Goal: Task Accomplishment & Management: Use online tool/utility

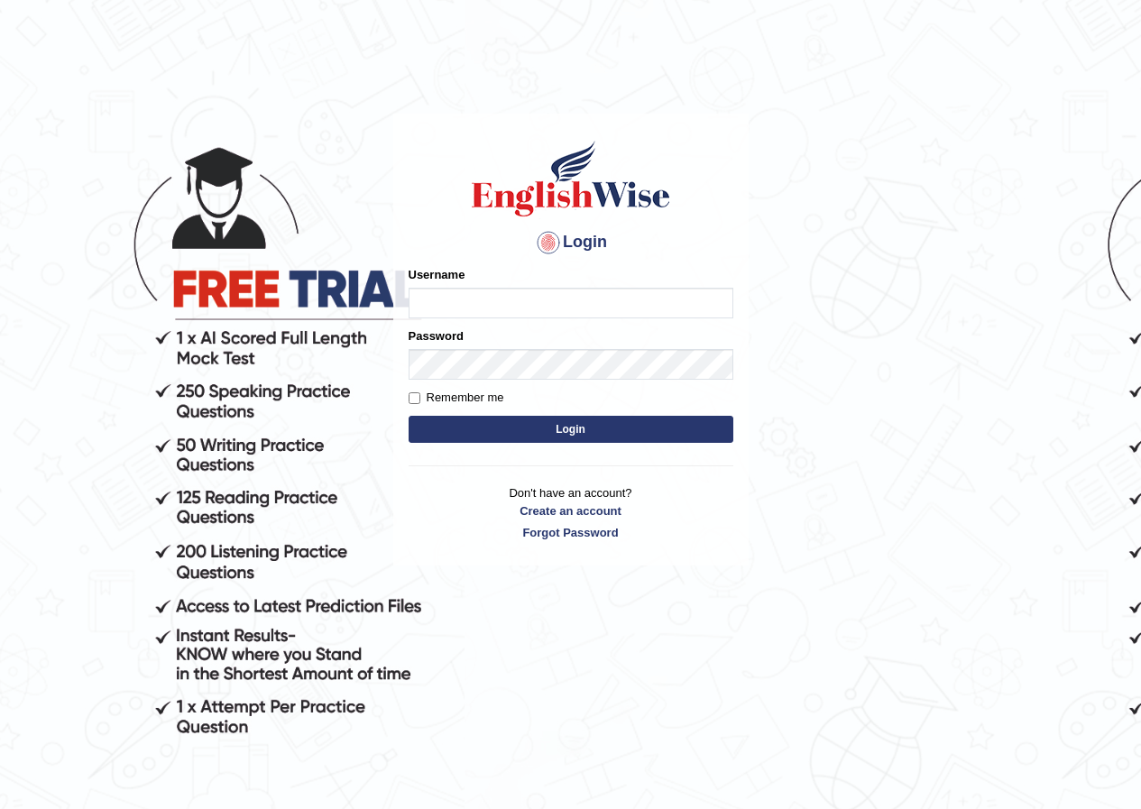
click at [660, 294] on input "Username" at bounding box center [571, 303] width 325 height 31
type input "shoeb51"
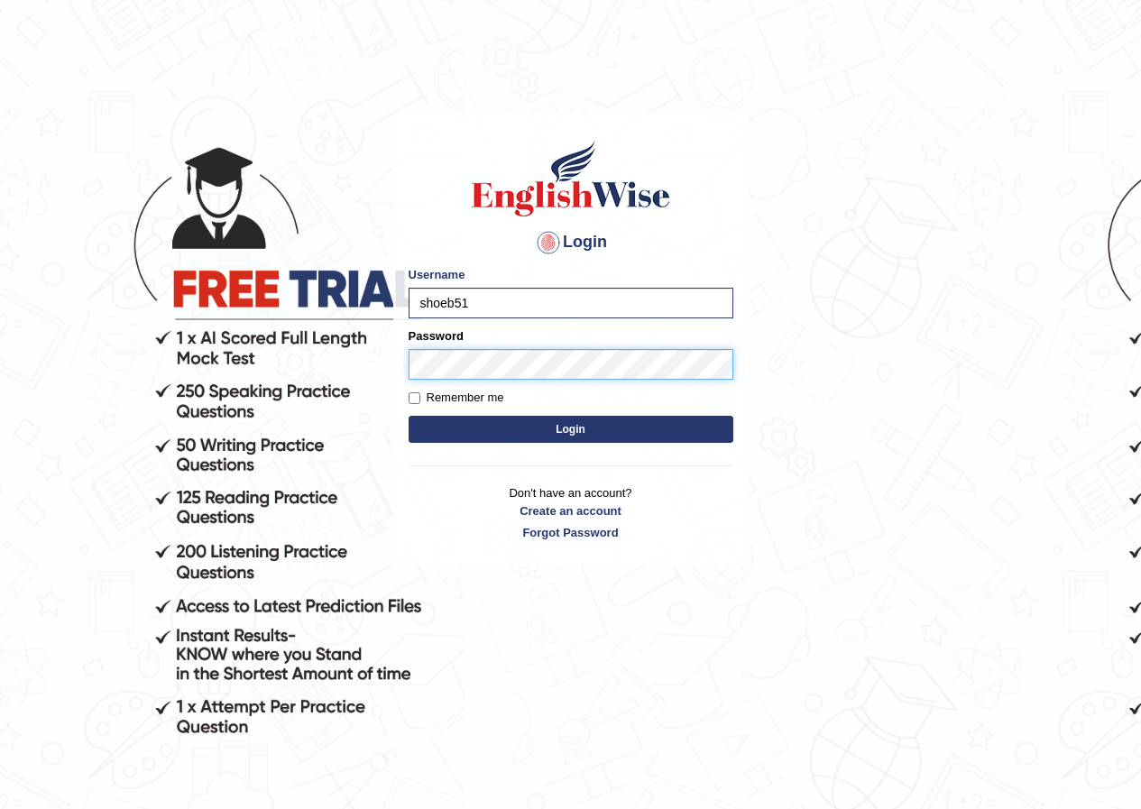
click at [409, 416] on button "Login" at bounding box center [571, 429] width 325 height 27
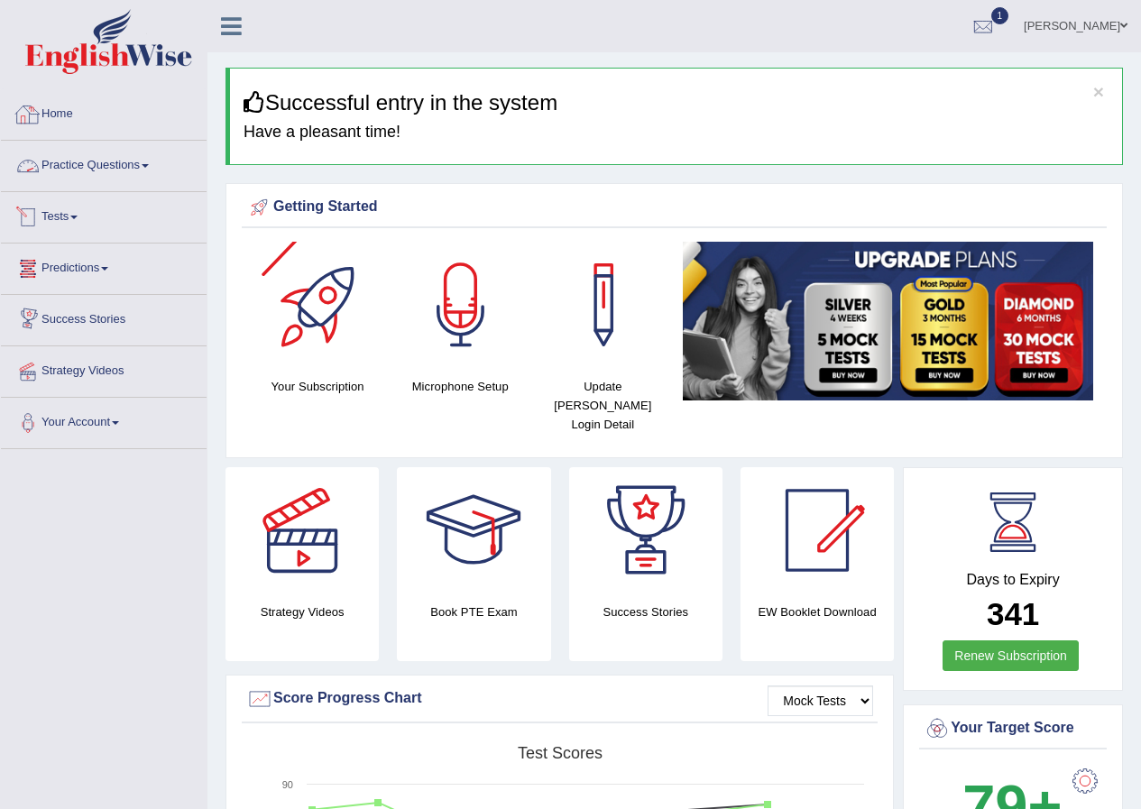
click at [149, 167] on span at bounding box center [145, 166] width 7 height 4
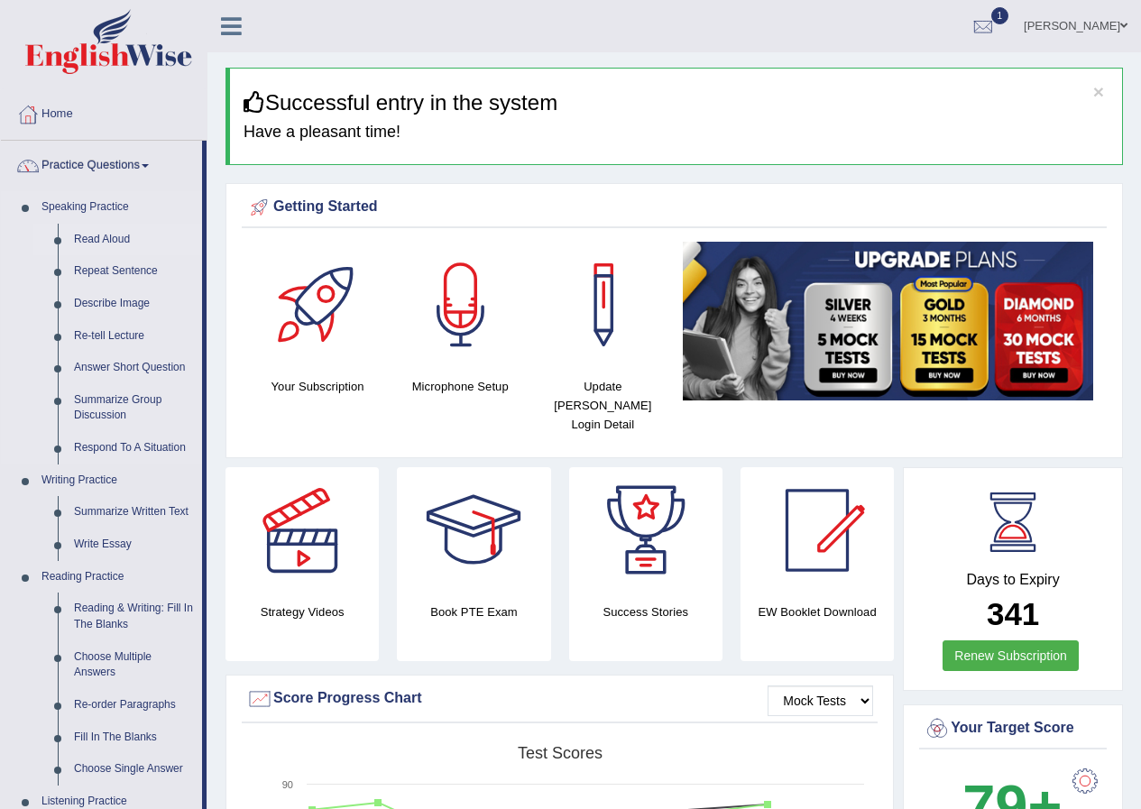
click at [103, 235] on link "Read Aloud" at bounding box center [134, 240] width 136 height 32
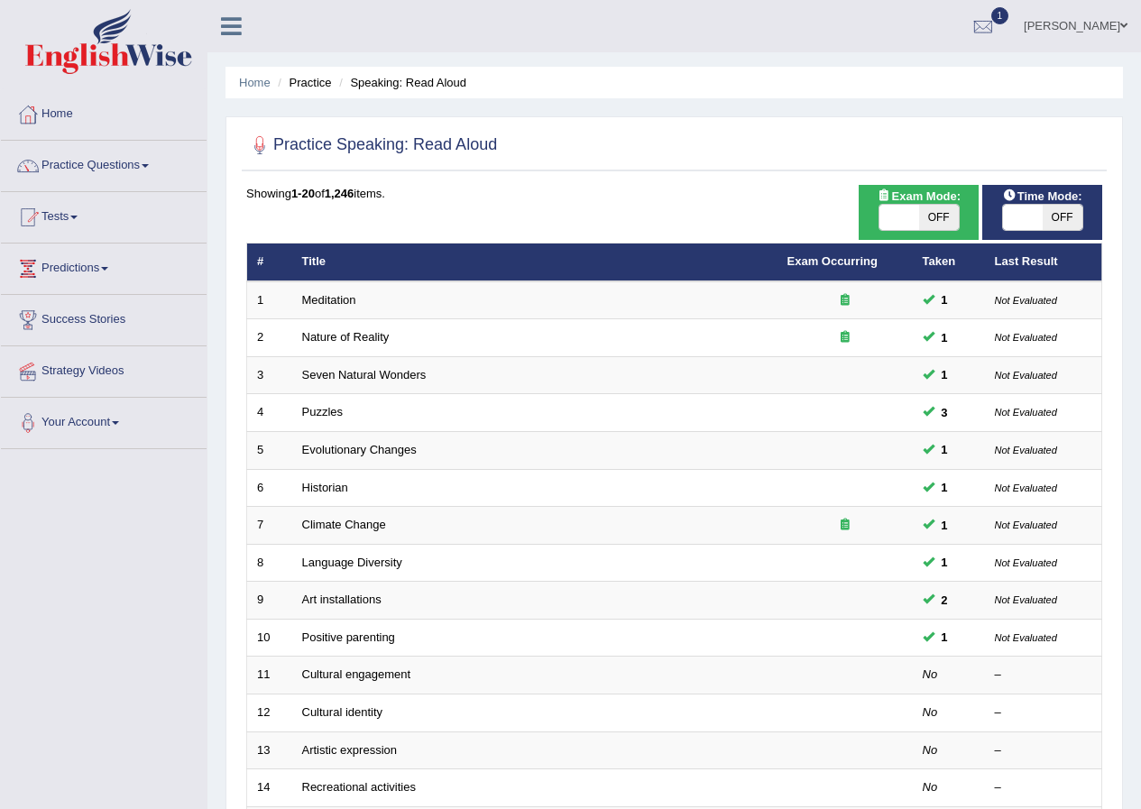
click at [1069, 223] on span "OFF" at bounding box center [1063, 217] width 40 height 25
checkbox input "true"
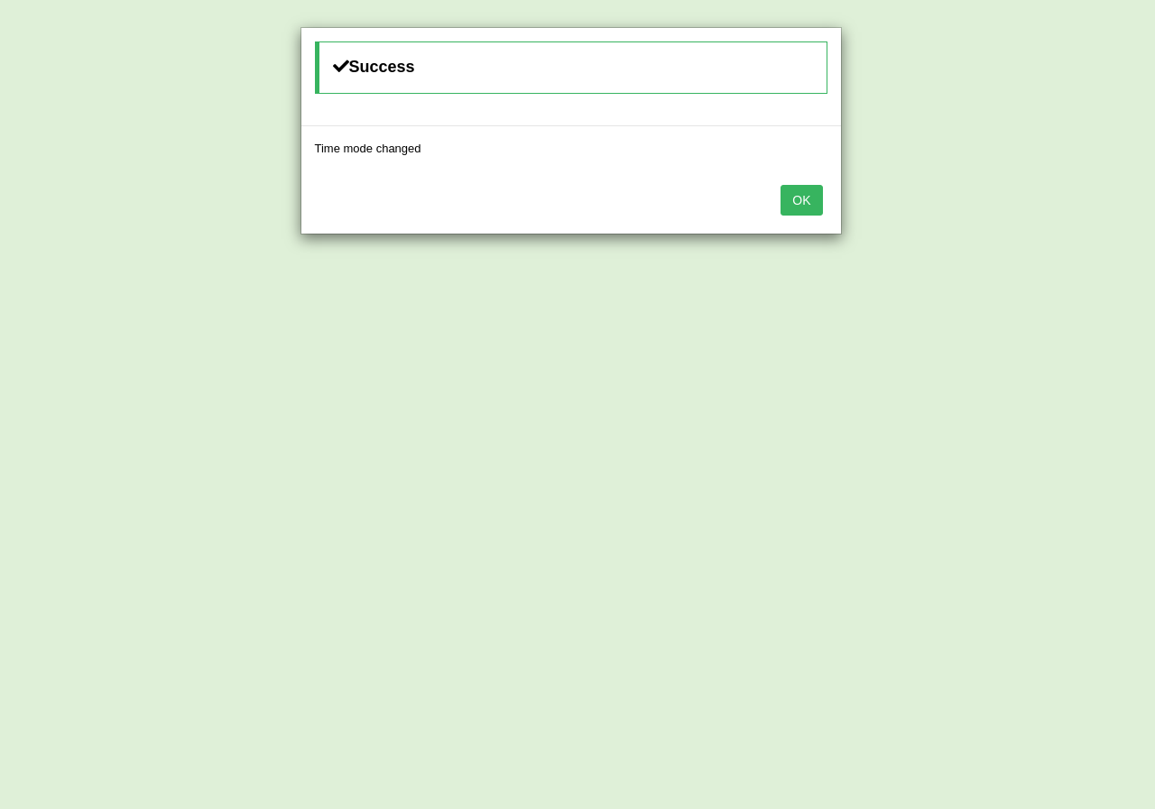
click at [942, 220] on div "Success Time mode changed OK" at bounding box center [577, 404] width 1155 height 809
click at [789, 194] on button "OK" at bounding box center [800, 200] width 41 height 31
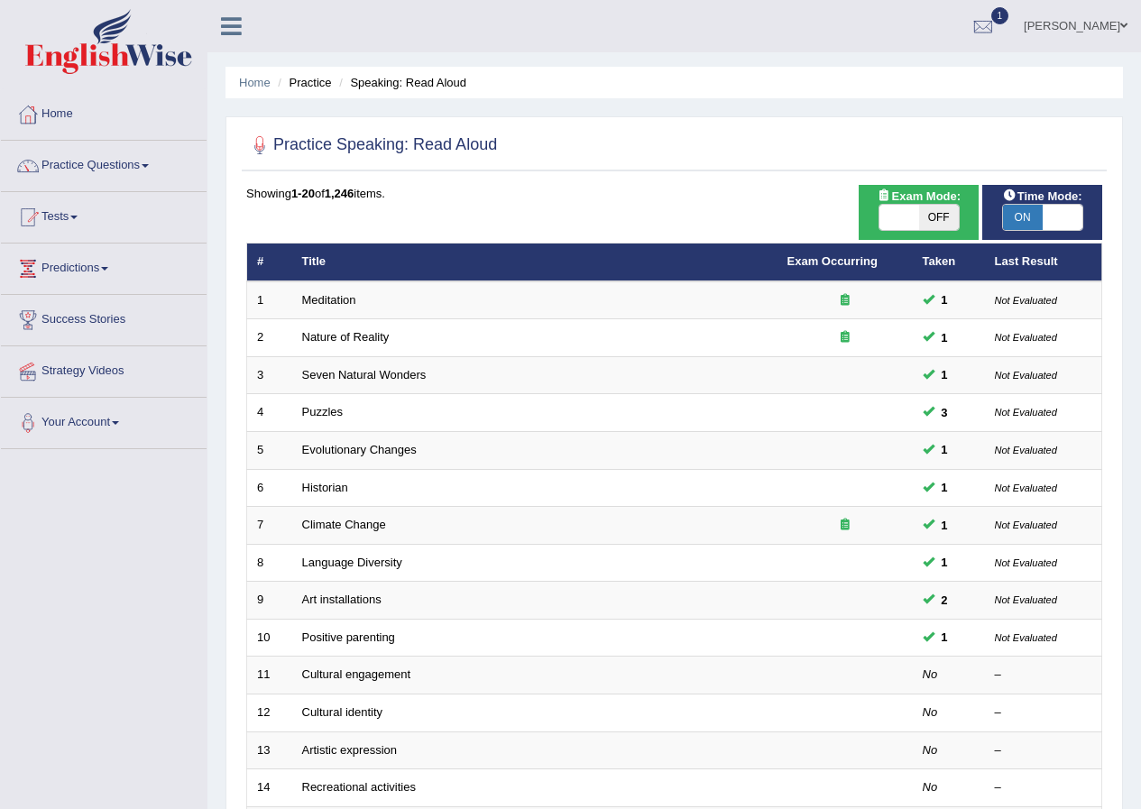
click at [909, 214] on span at bounding box center [899, 217] width 40 height 25
checkbox input "true"
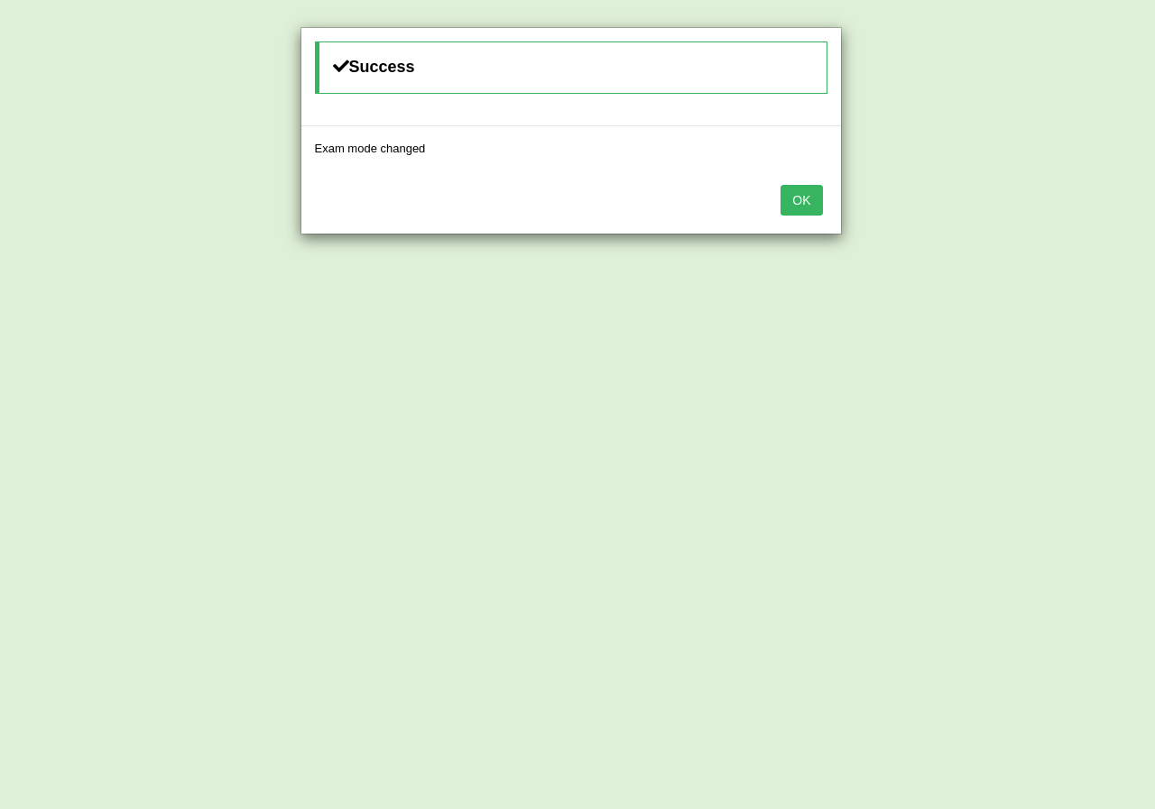
click at [808, 189] on button "OK" at bounding box center [800, 200] width 41 height 31
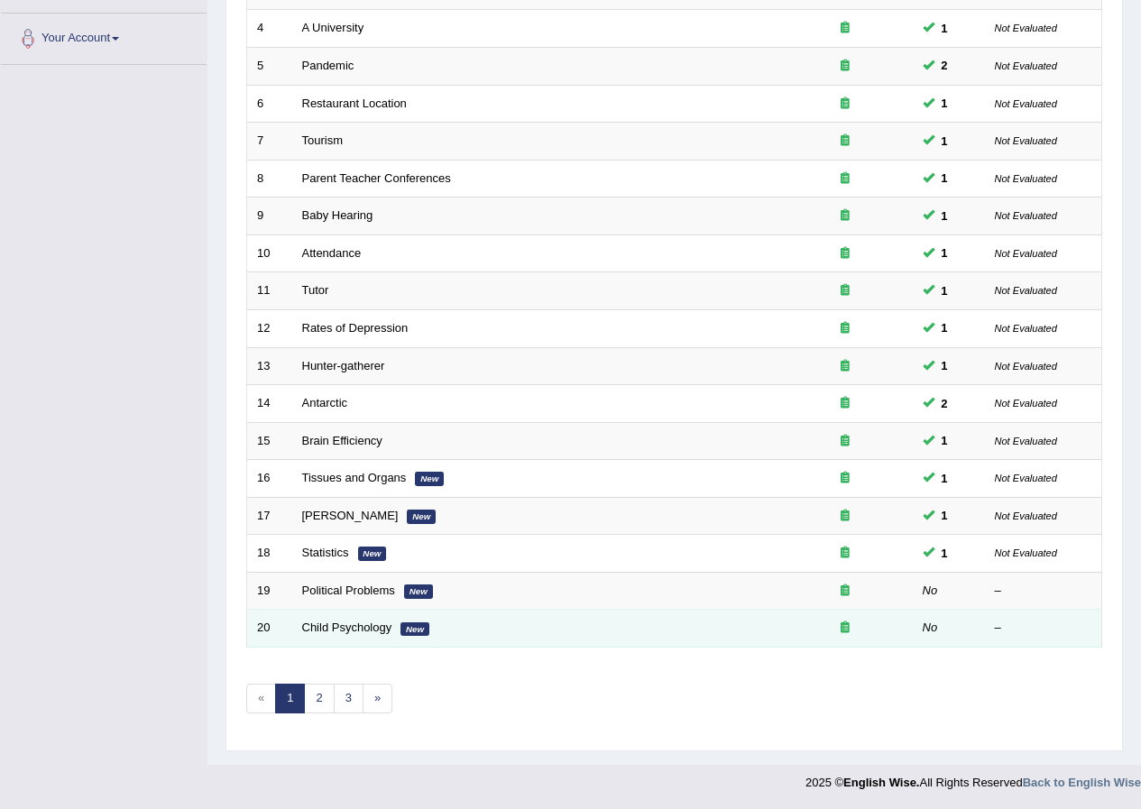
scroll to position [385, 0]
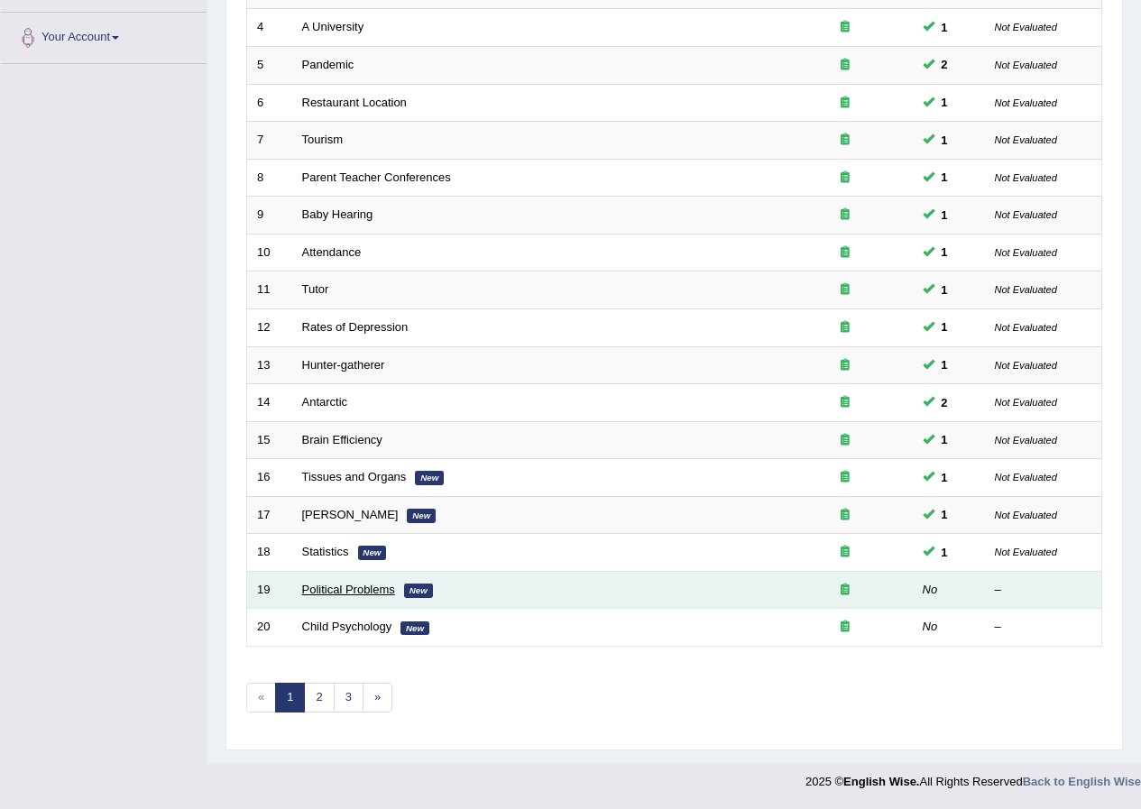
click at [360, 589] on link "Political Problems" at bounding box center [348, 590] width 93 height 14
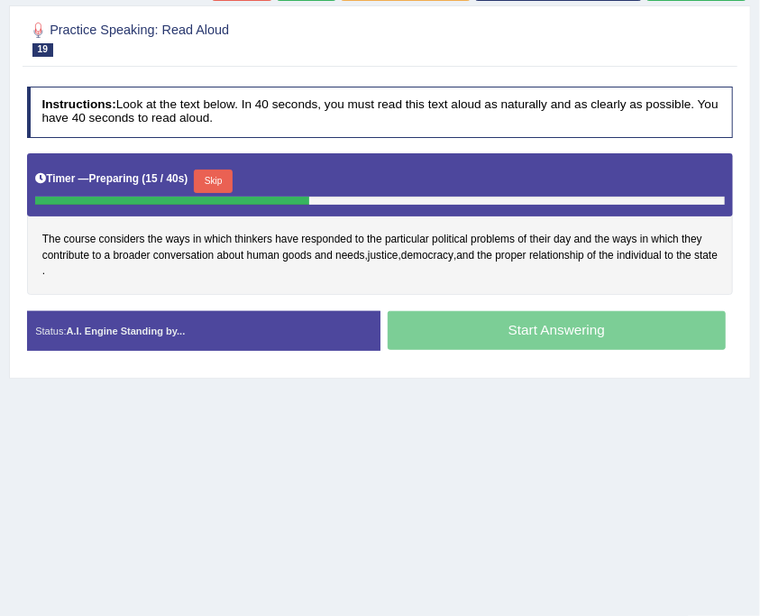
scroll to position [240, 0]
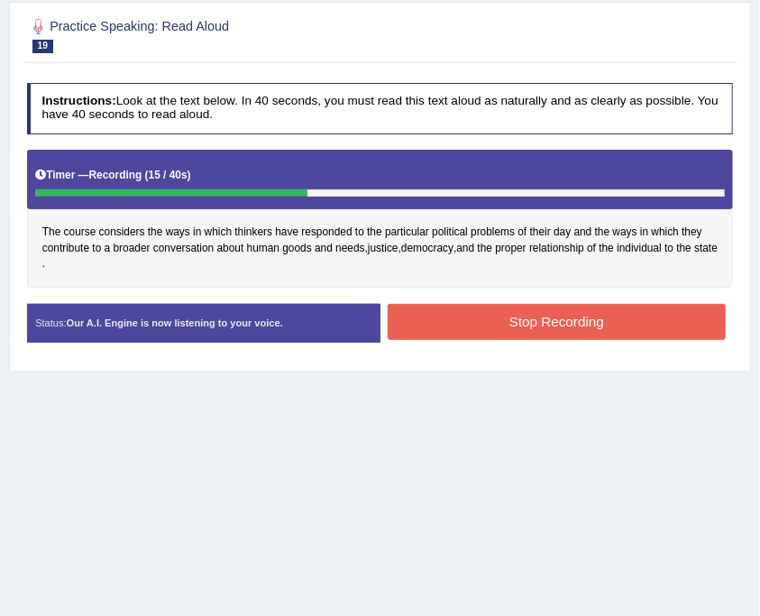
click at [597, 324] on button "Stop Recording" at bounding box center [557, 321] width 338 height 35
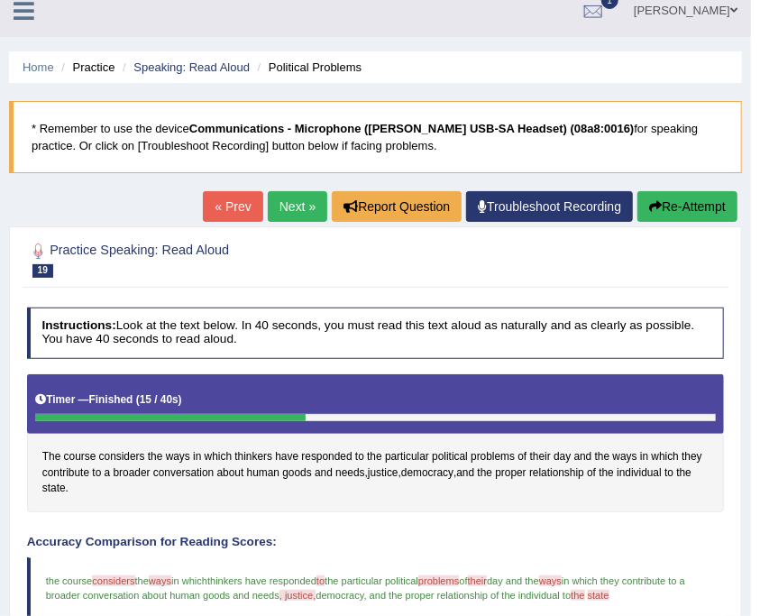
scroll to position [0, 0]
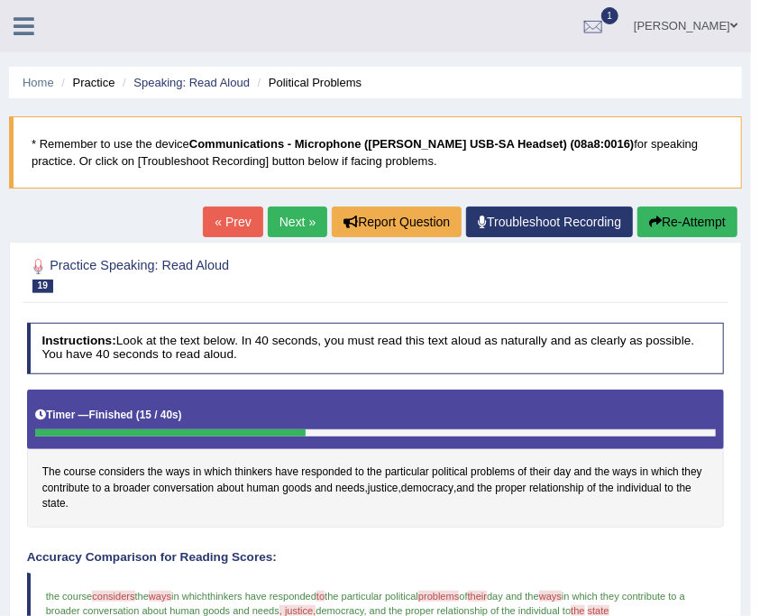
click at [32, 20] on icon at bounding box center [24, 25] width 21 height 23
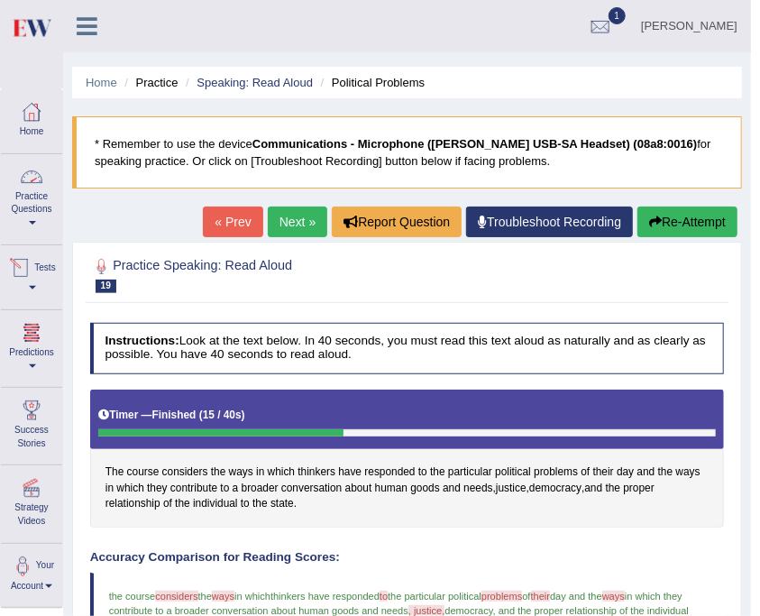
click at [45, 270] on link "Tests" at bounding box center [31, 274] width 61 height 59
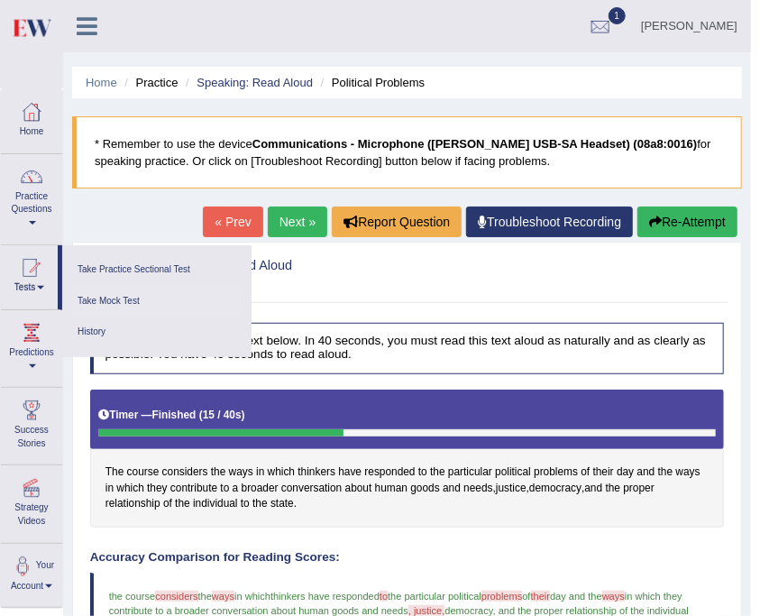
click at [113, 296] on link "Take Mock Test" at bounding box center [156, 302] width 171 height 32
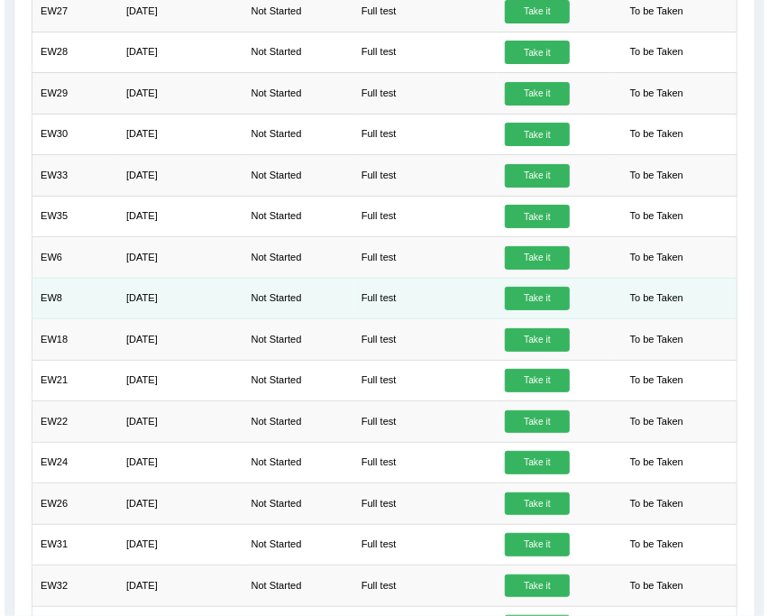
scroll to position [842, 0]
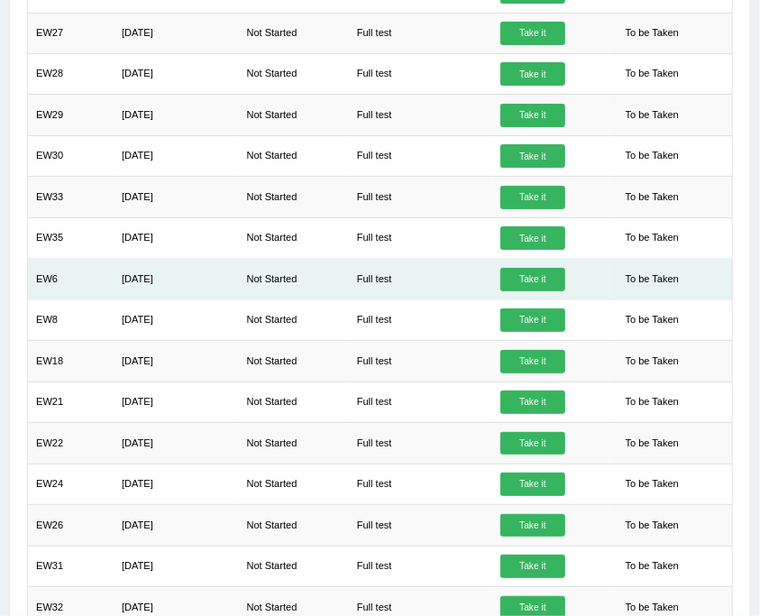
click at [520, 270] on link "Take it" at bounding box center [533, 279] width 65 height 23
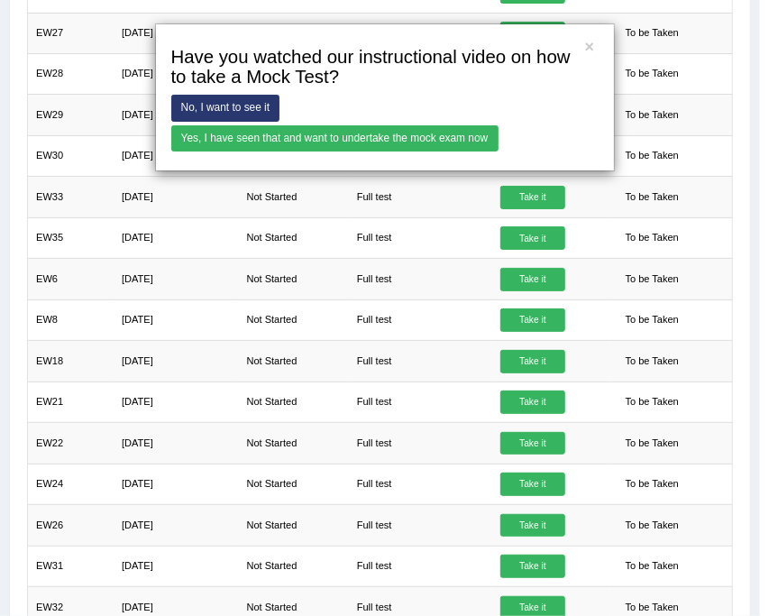
click at [329, 135] on link "Yes, I have seen that and want to undertake the mock exam now" at bounding box center [334, 138] width 327 height 26
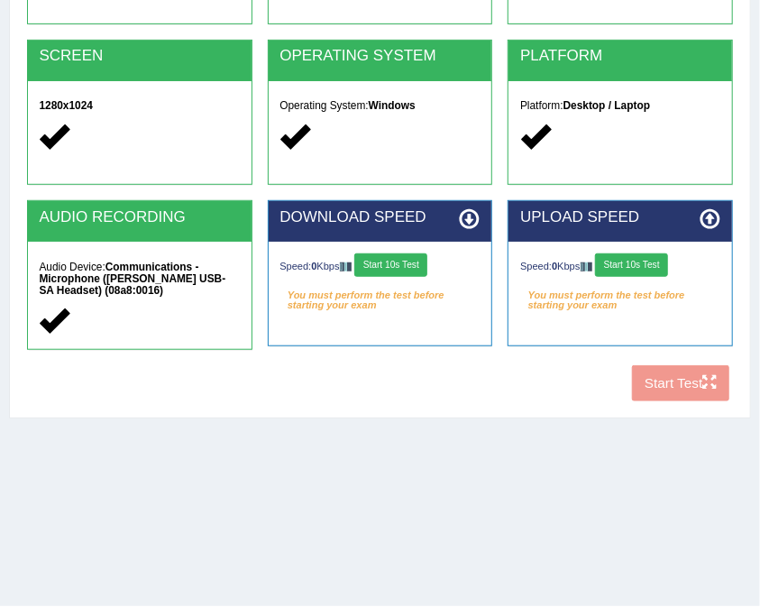
scroll to position [331, 0]
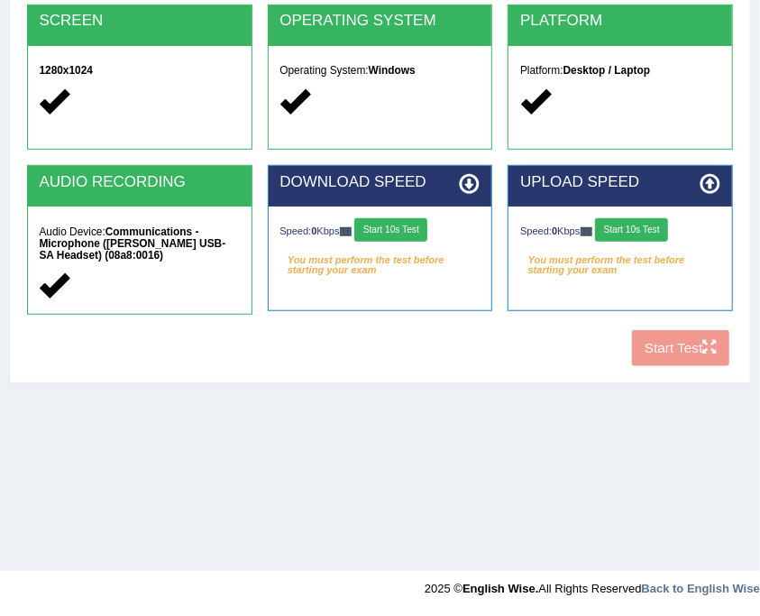
click at [411, 223] on button "Start 10s Test" at bounding box center [390, 229] width 73 height 23
click at [646, 235] on div "Speed: 0 Kbps Start 10s Test" at bounding box center [620, 231] width 200 height 27
click at [646, 235] on button "Start 10s Test" at bounding box center [631, 229] width 73 height 23
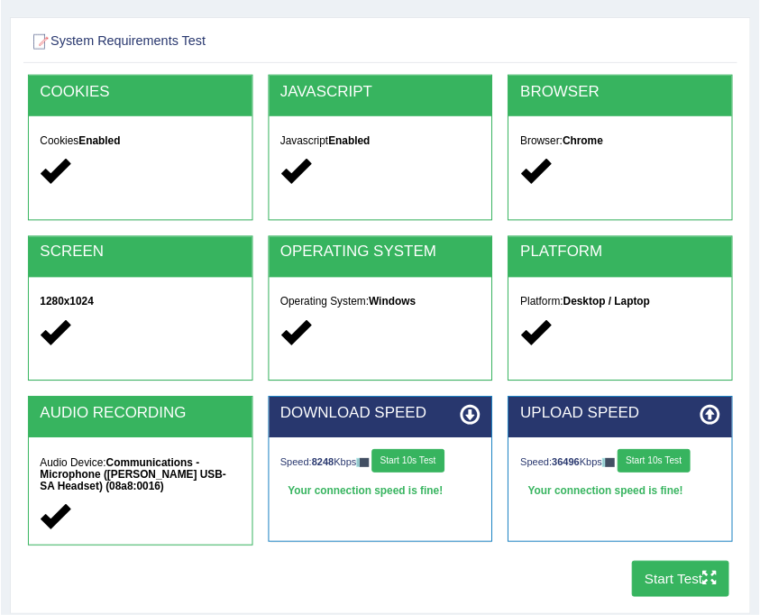
scroll to position [211, 0]
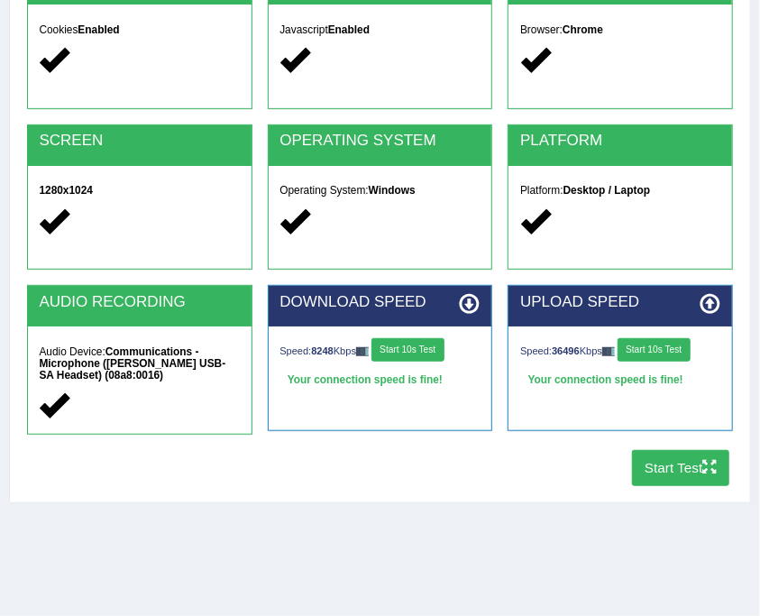
click at [689, 474] on button "Start Test" at bounding box center [681, 467] width 98 height 35
